Goal: Check status: Check status

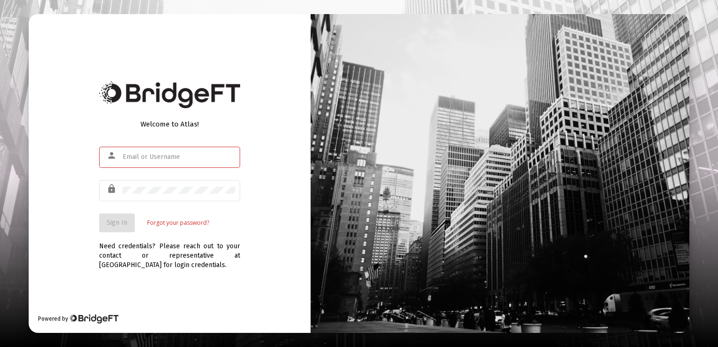
type input "[EMAIL_ADDRESS][DOMAIN_NAME]"
click at [124, 222] on span "Sign In" at bounding box center [117, 222] width 21 height 8
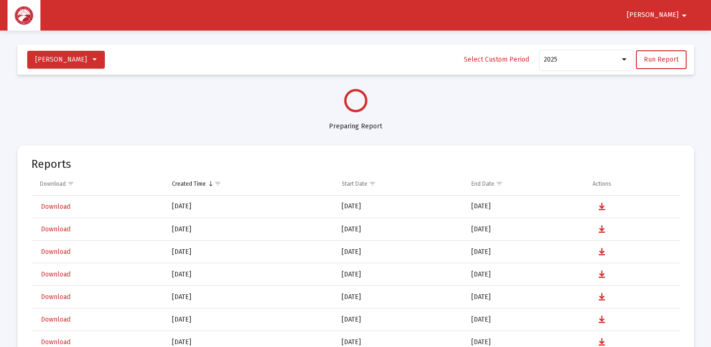
select select "View all"
